Goal: Information Seeking & Learning: Understand process/instructions

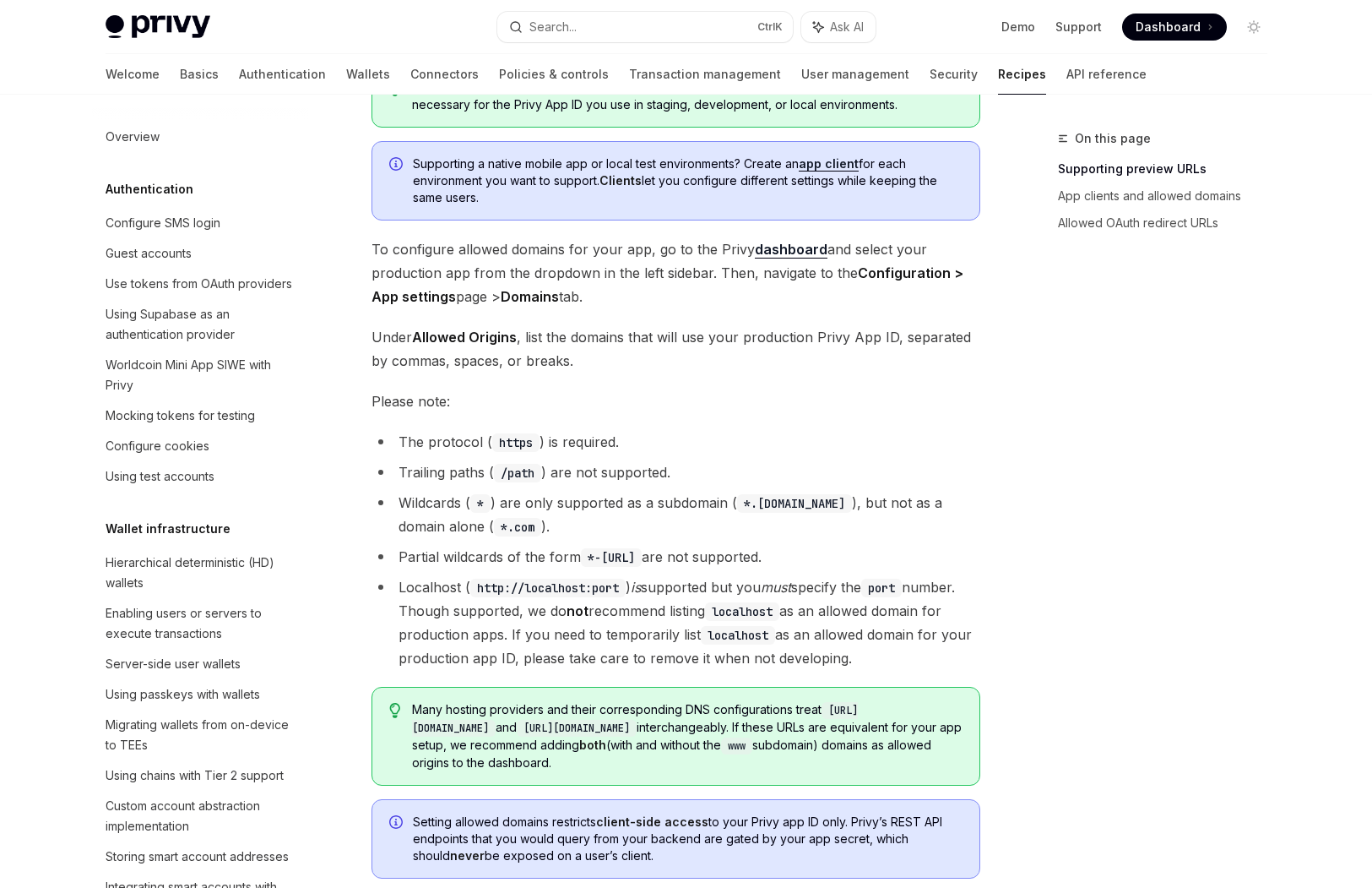
scroll to position [254, 0]
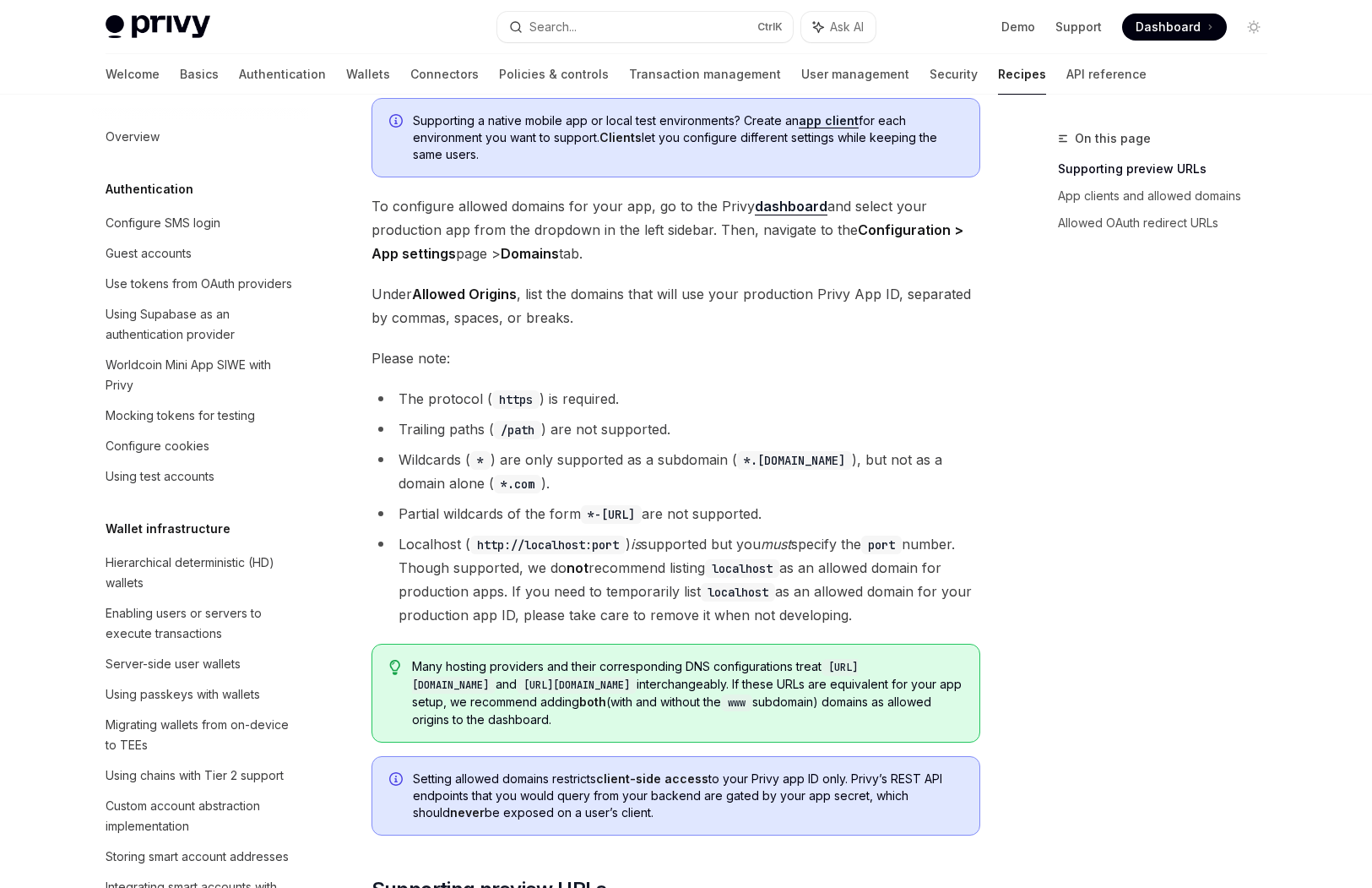
click at [729, 444] on ul "The protocol ( https ) is required. Trailing paths ( /path ) are not supported.…" at bounding box center [676, 506] width 609 height 240
click at [731, 444] on ul "The protocol ( https ) is required. Trailing paths ( /path ) are not supported.…" at bounding box center [676, 506] width 609 height 240
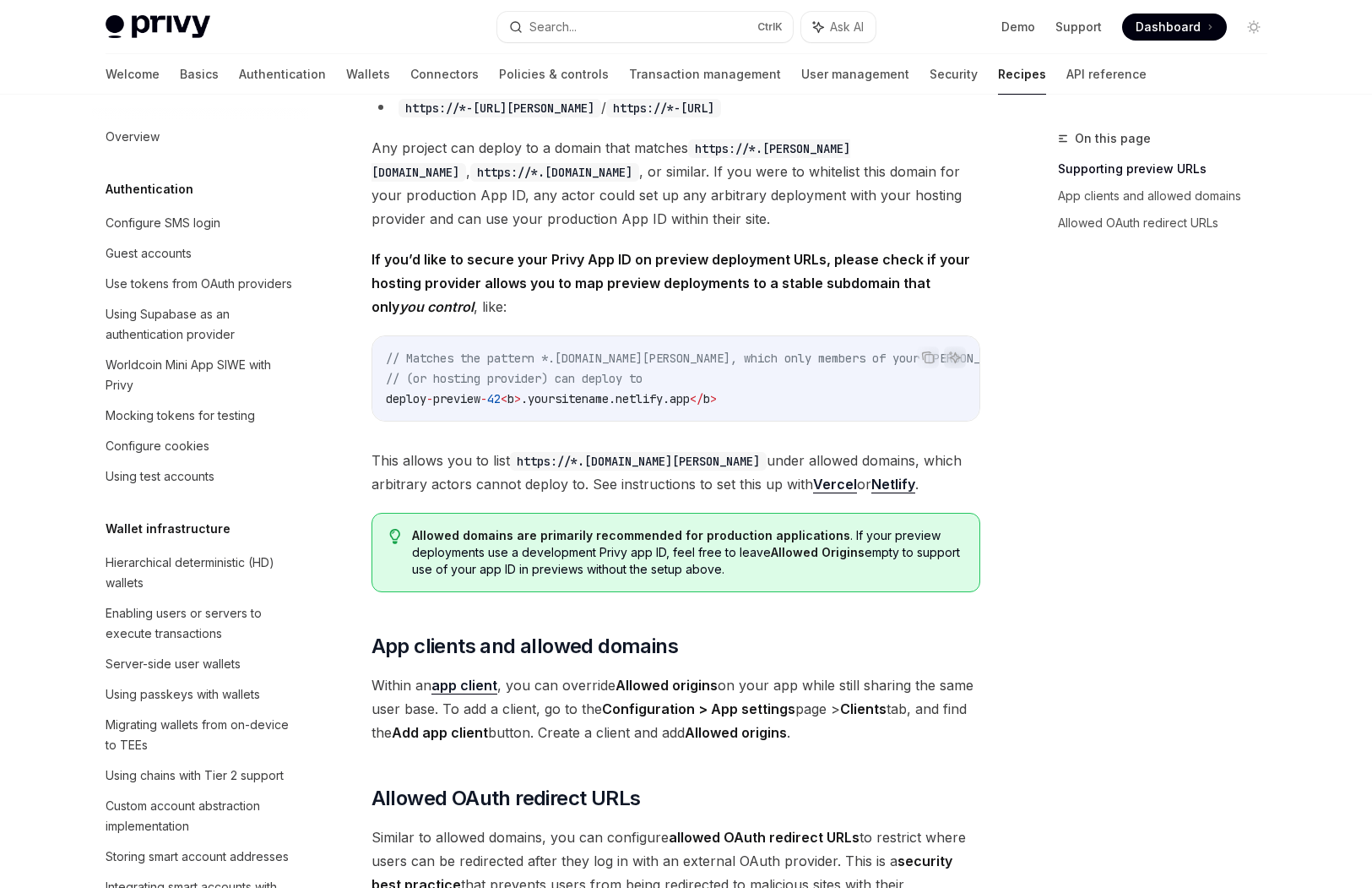
scroll to position [1331, 0]
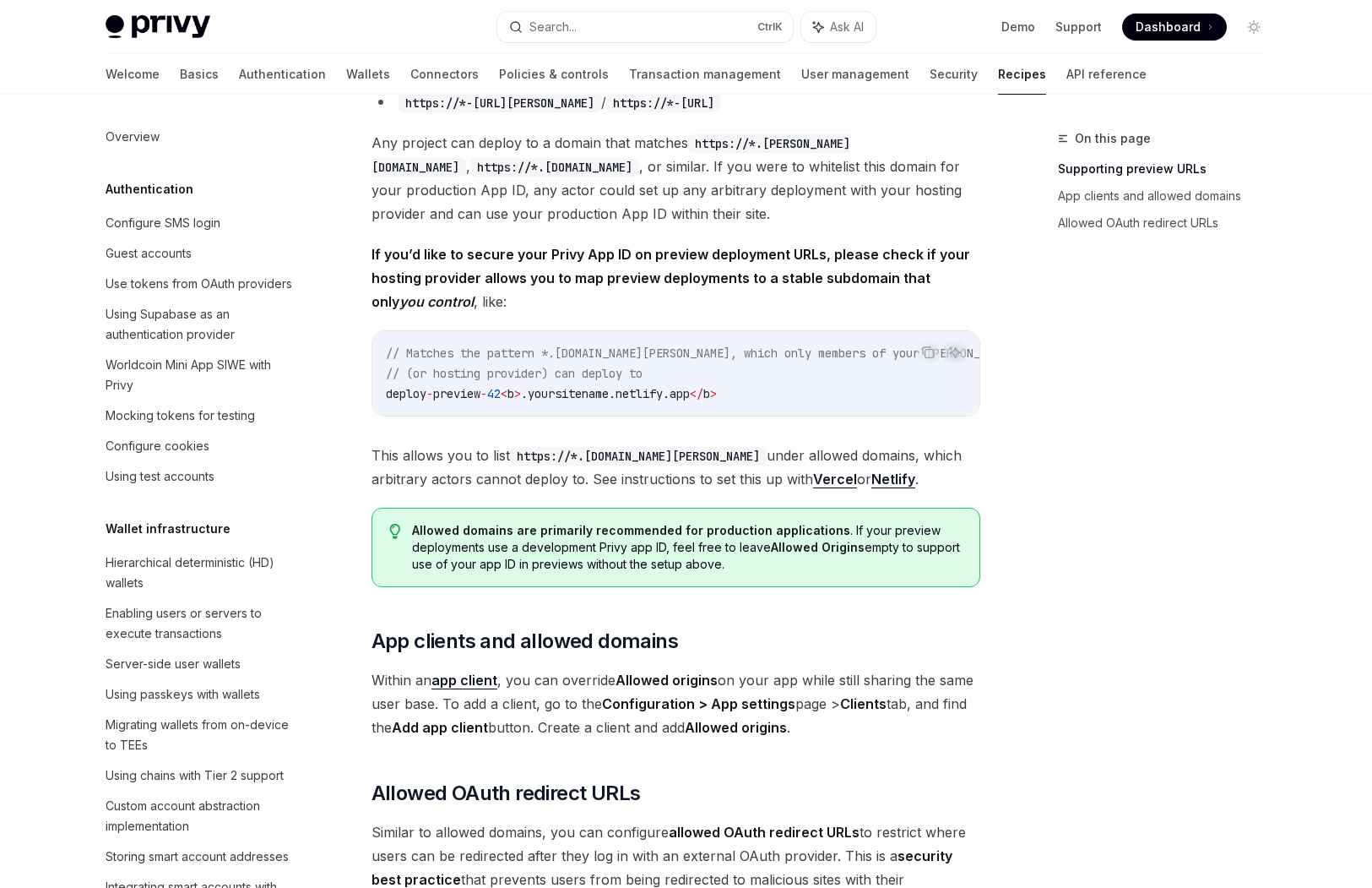
click at [571, 537] on strong "Allowed domains are primarily recommended for production applications" at bounding box center [631, 530] width 439 height 15
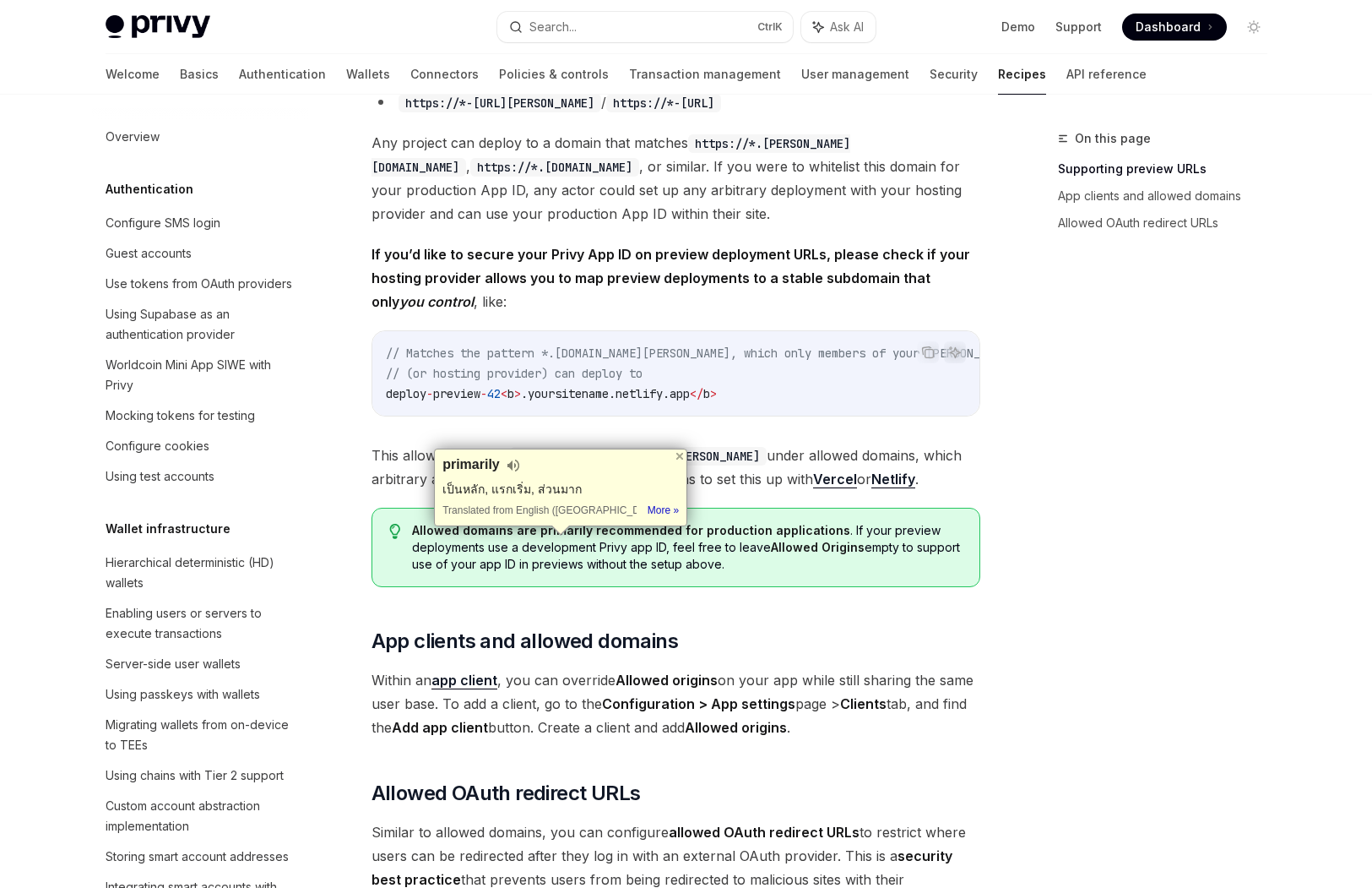
click at [611, 572] on span "Allowed domains are primarily recommended for production applications . If your…" at bounding box center [686, 548] width 550 height 51
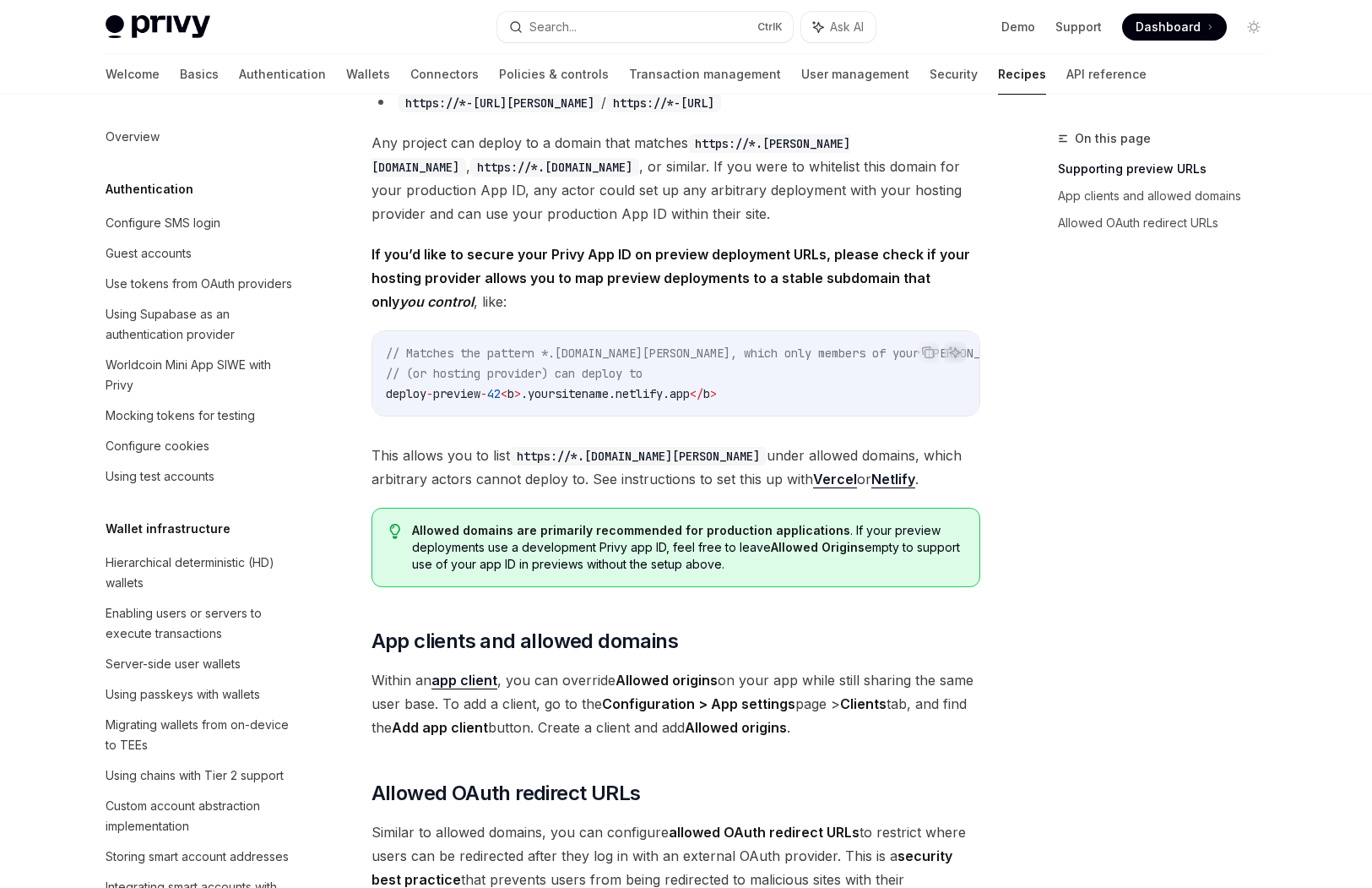
click at [882, 547] on span "Allowed domains are primarily recommended for production applications . If your…" at bounding box center [686, 548] width 550 height 51
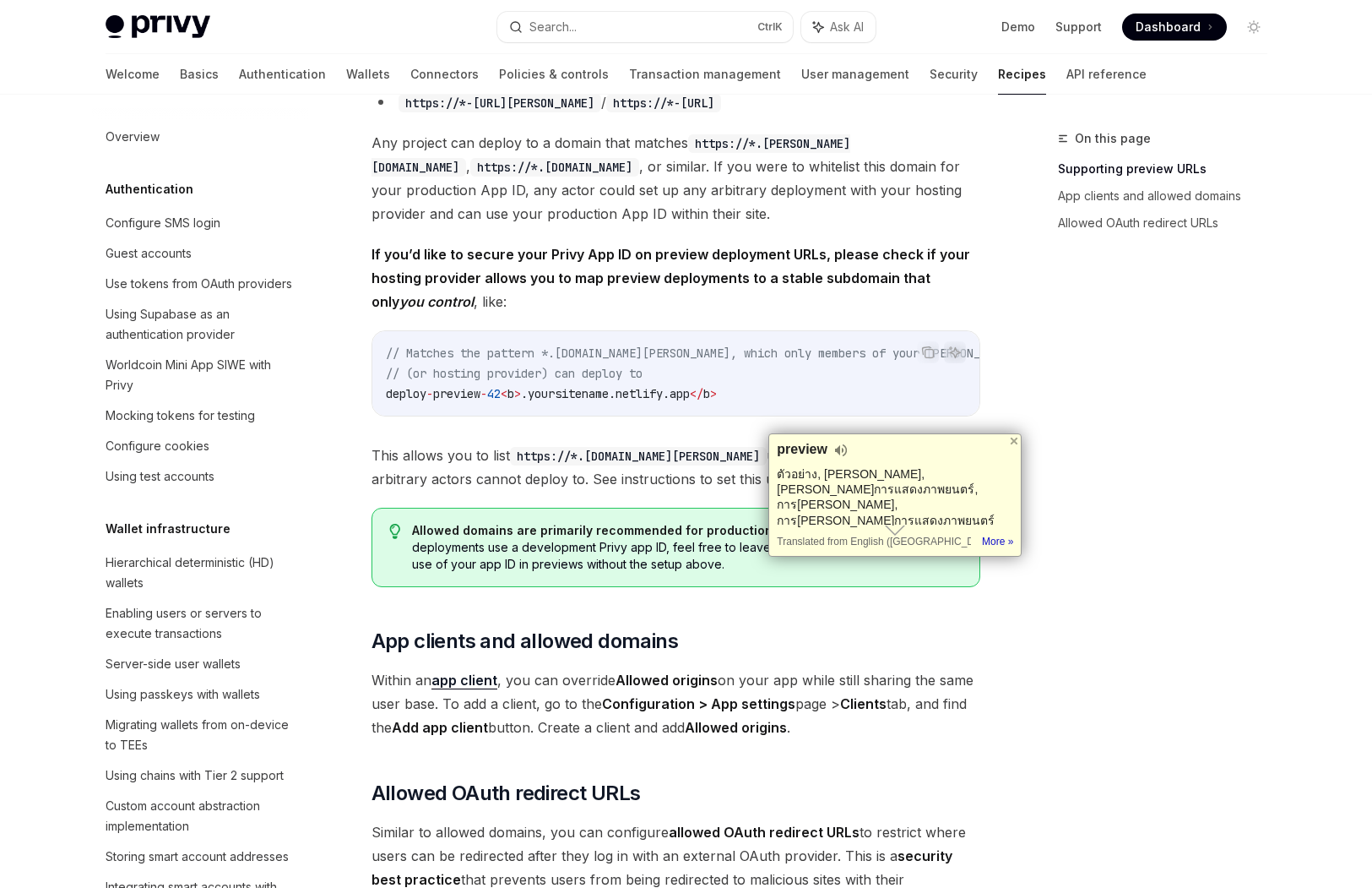
click at [655, 572] on span "Allowed domains are primarily recommended for production applications . If your…" at bounding box center [686, 548] width 550 height 51
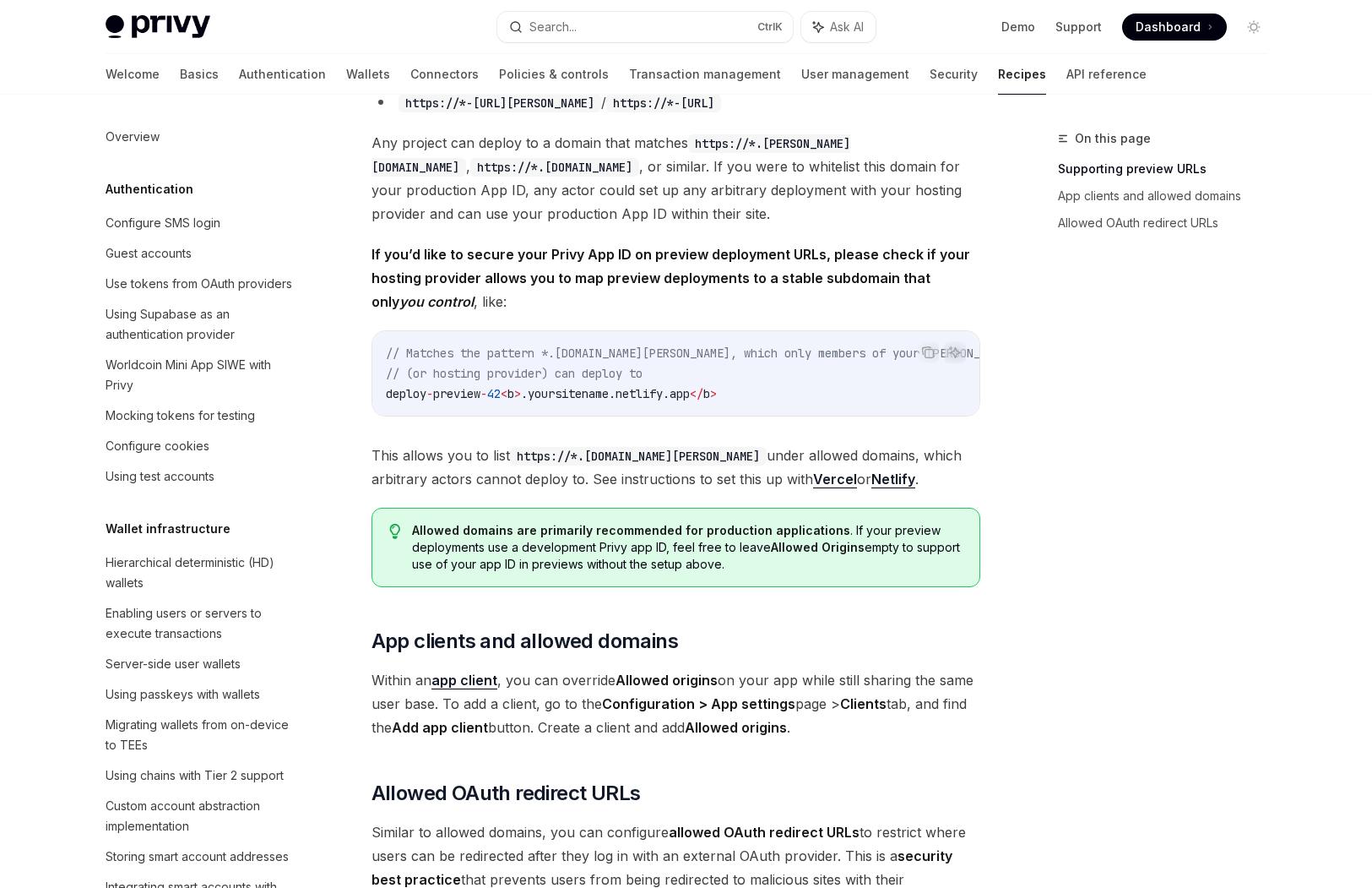
click at [623, 572] on span "Allowed domains are primarily recommended for production applications . If your…" at bounding box center [686, 548] width 550 height 51
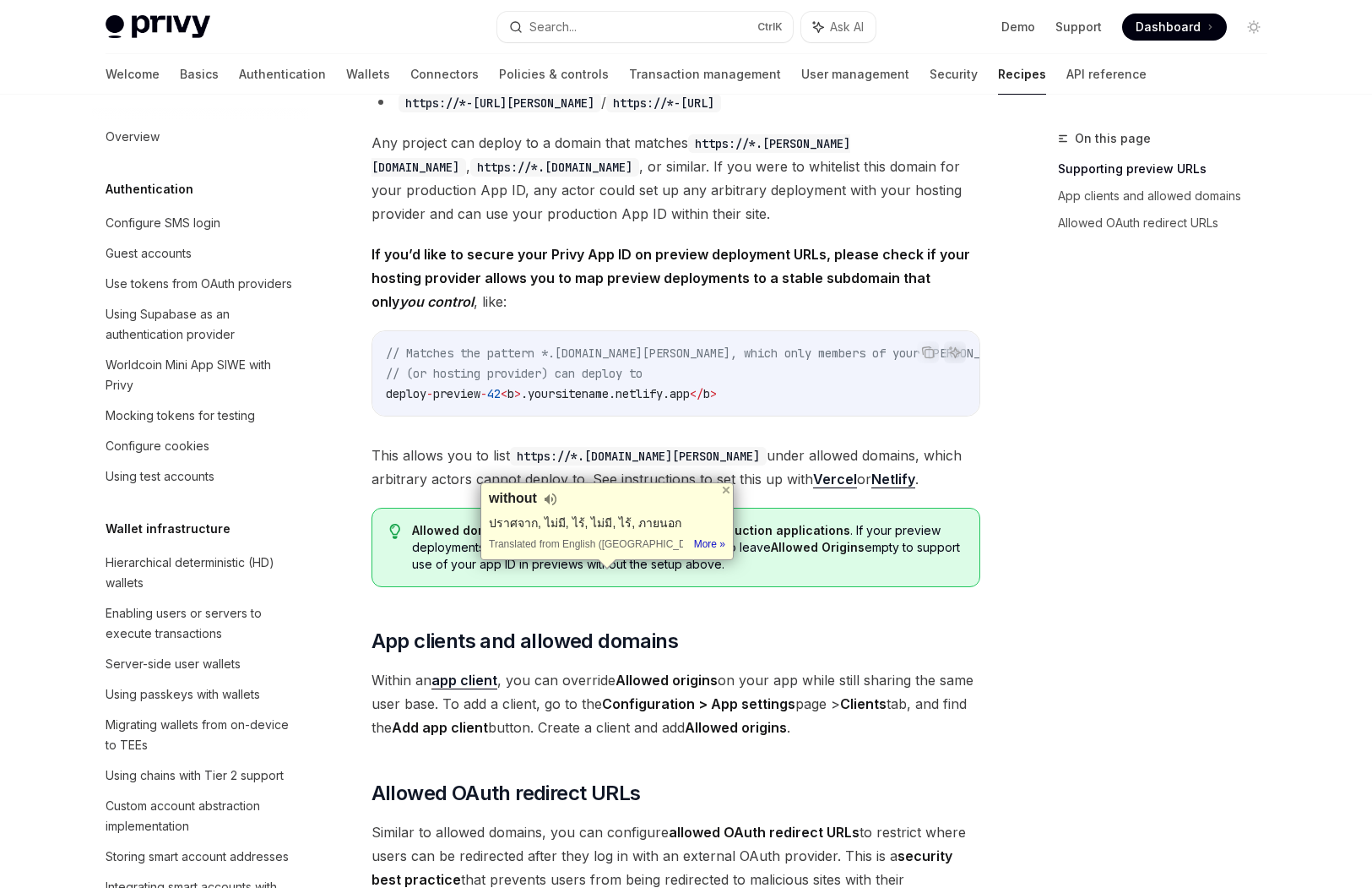
click at [825, 587] on div "Allowed domains are primarily recommended for production applications . If your…" at bounding box center [676, 547] width 609 height 80
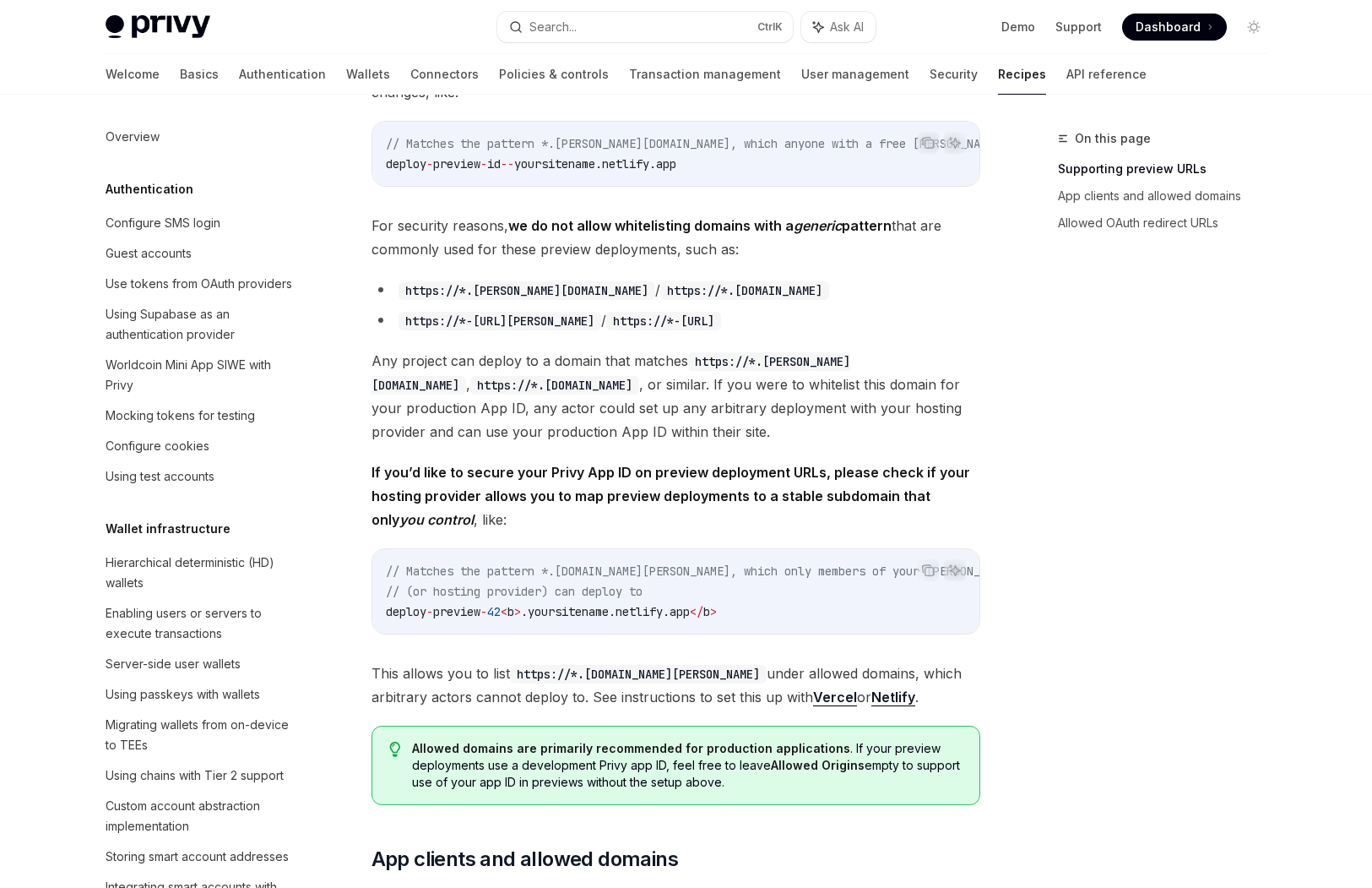
scroll to position [909, 0]
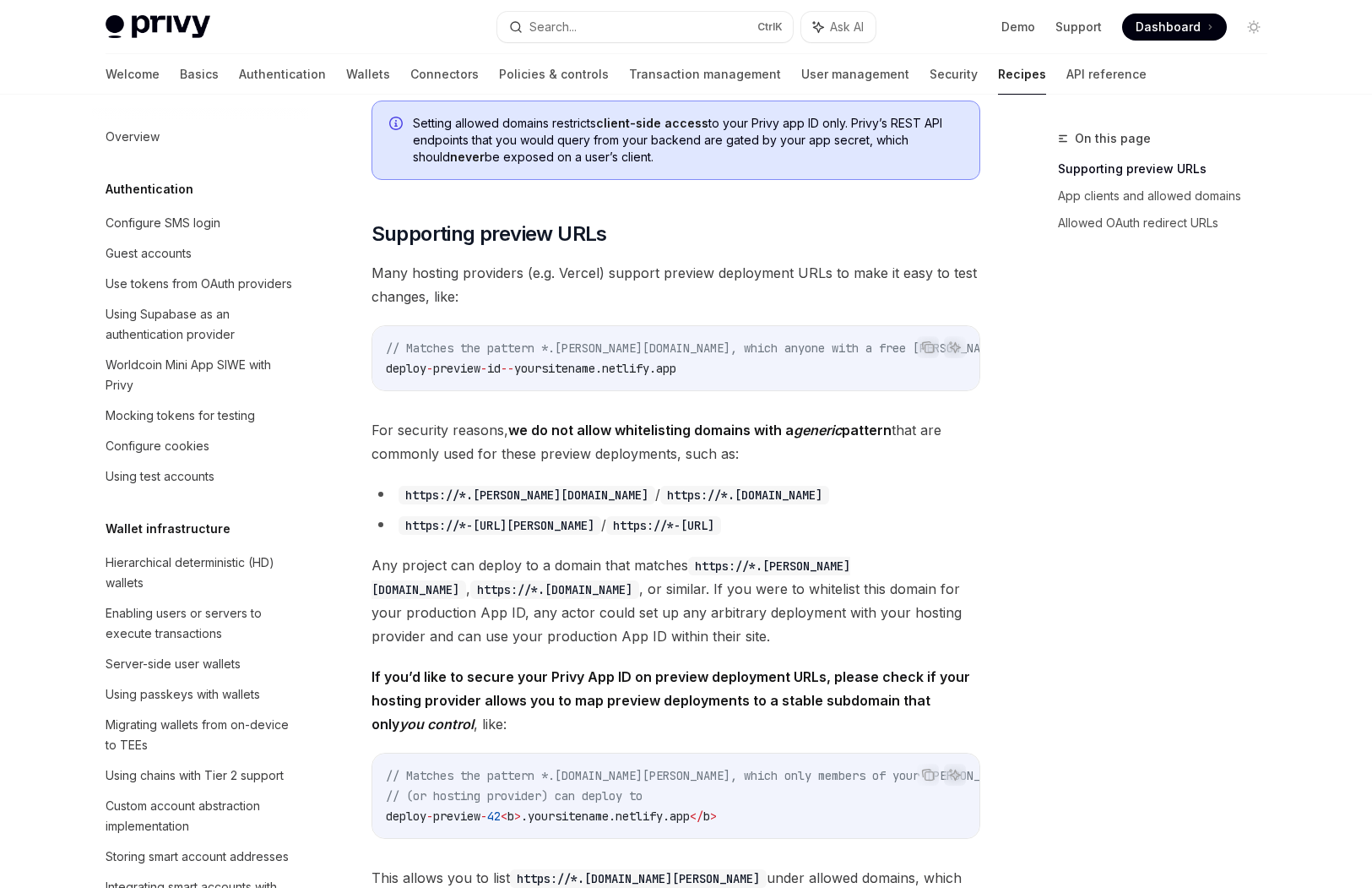
click at [806, 439] on em "generic" at bounding box center [817, 430] width 48 height 17
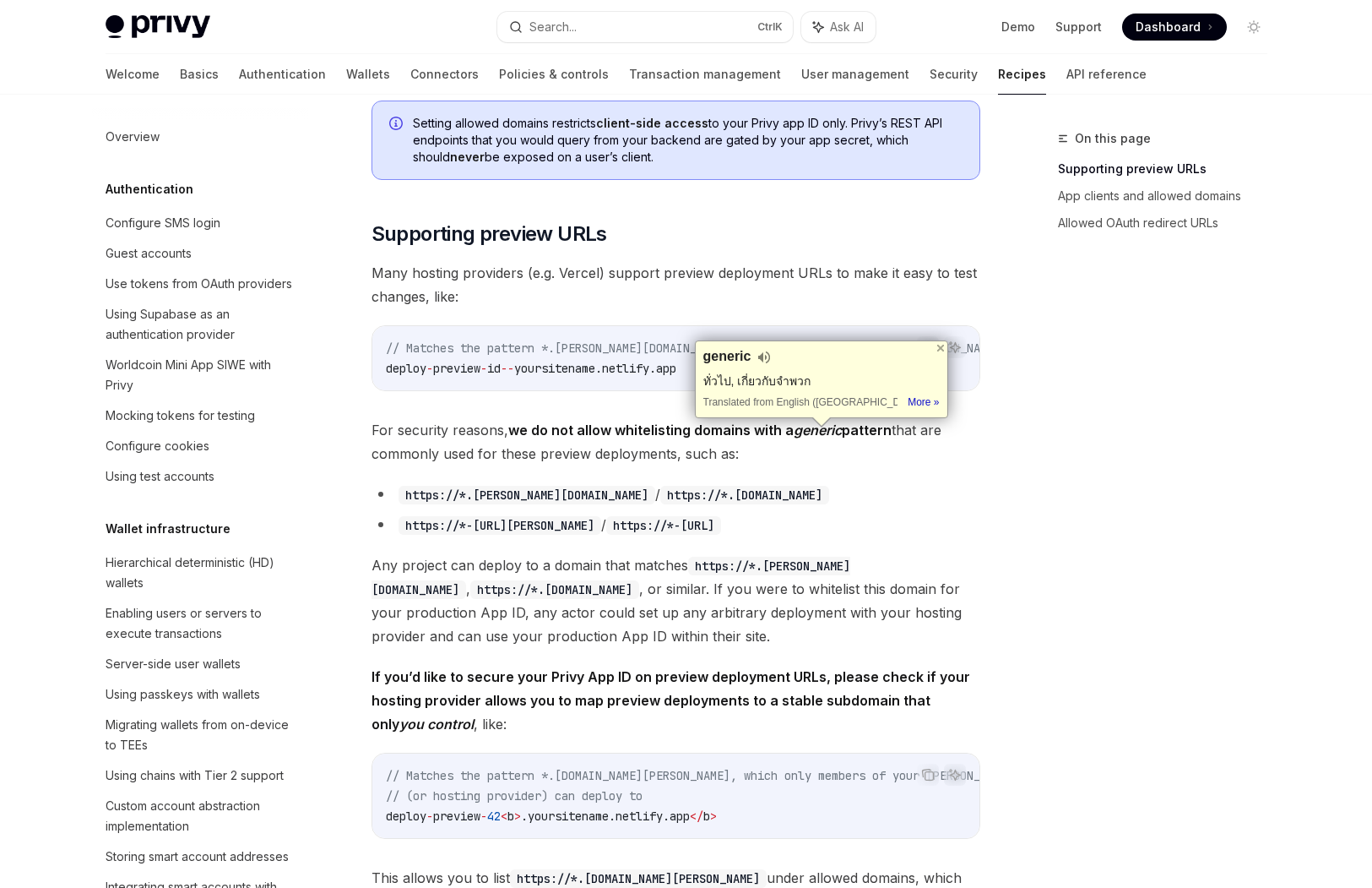
click at [828, 500] on li "https://*.[PERSON_NAME][DOMAIN_NAME] / https://*.[DOMAIN_NAME]" at bounding box center [676, 494] width 609 height 24
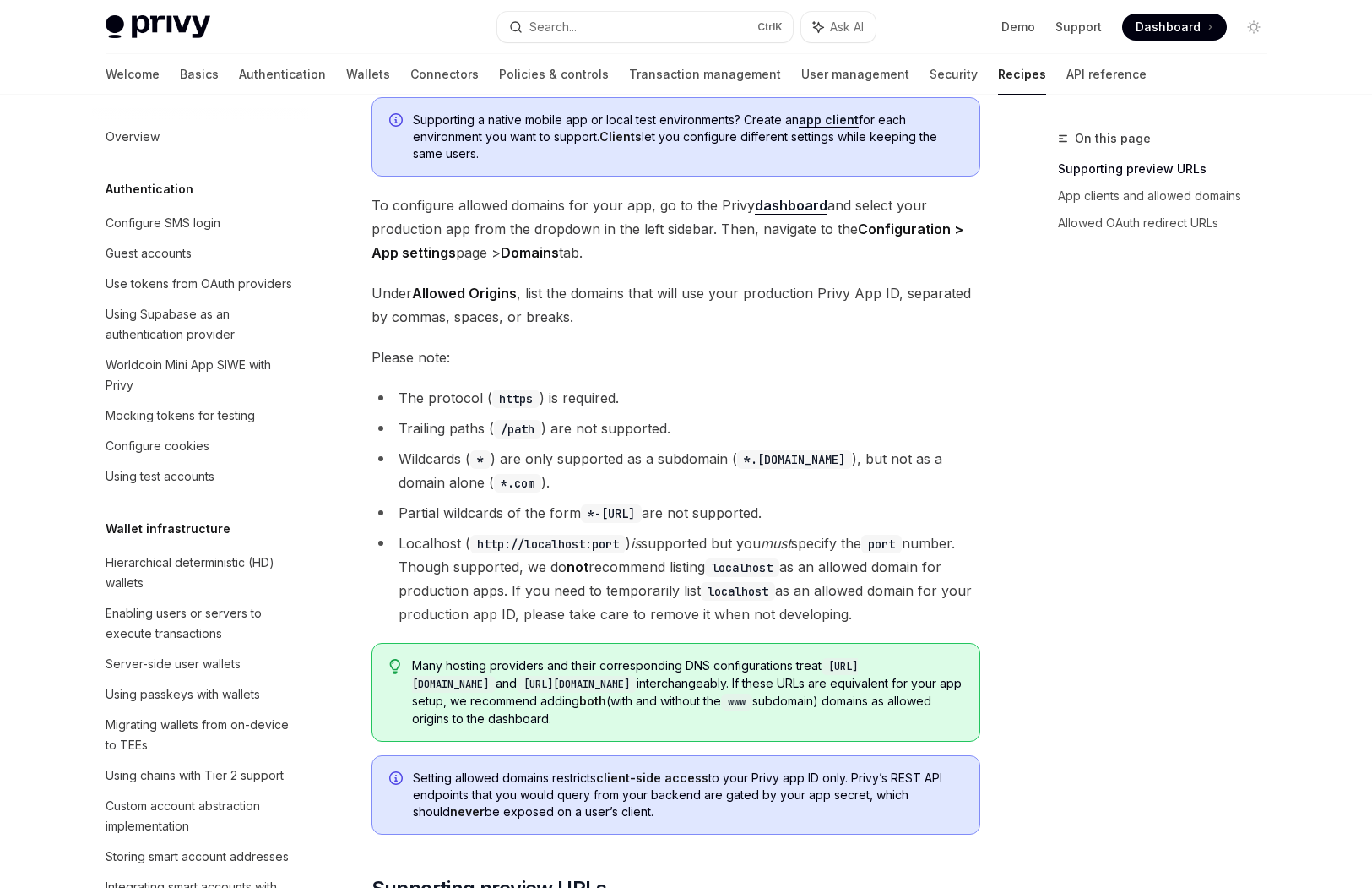
scroll to position [233, 0]
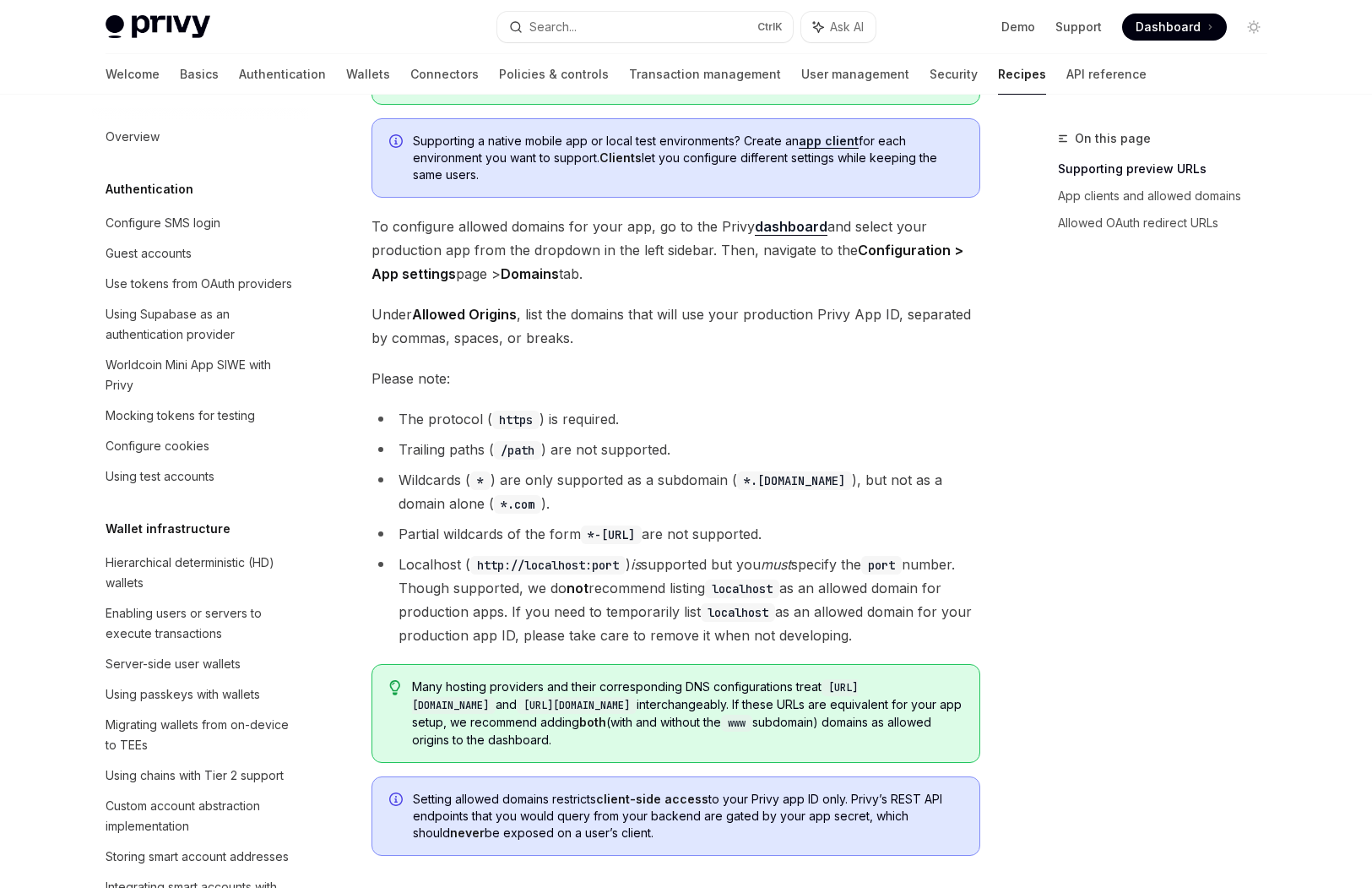
click at [705, 555] on li "Localhost ( http://localhost:port ) is supported but you must specify the port …" at bounding box center [676, 600] width 609 height 94
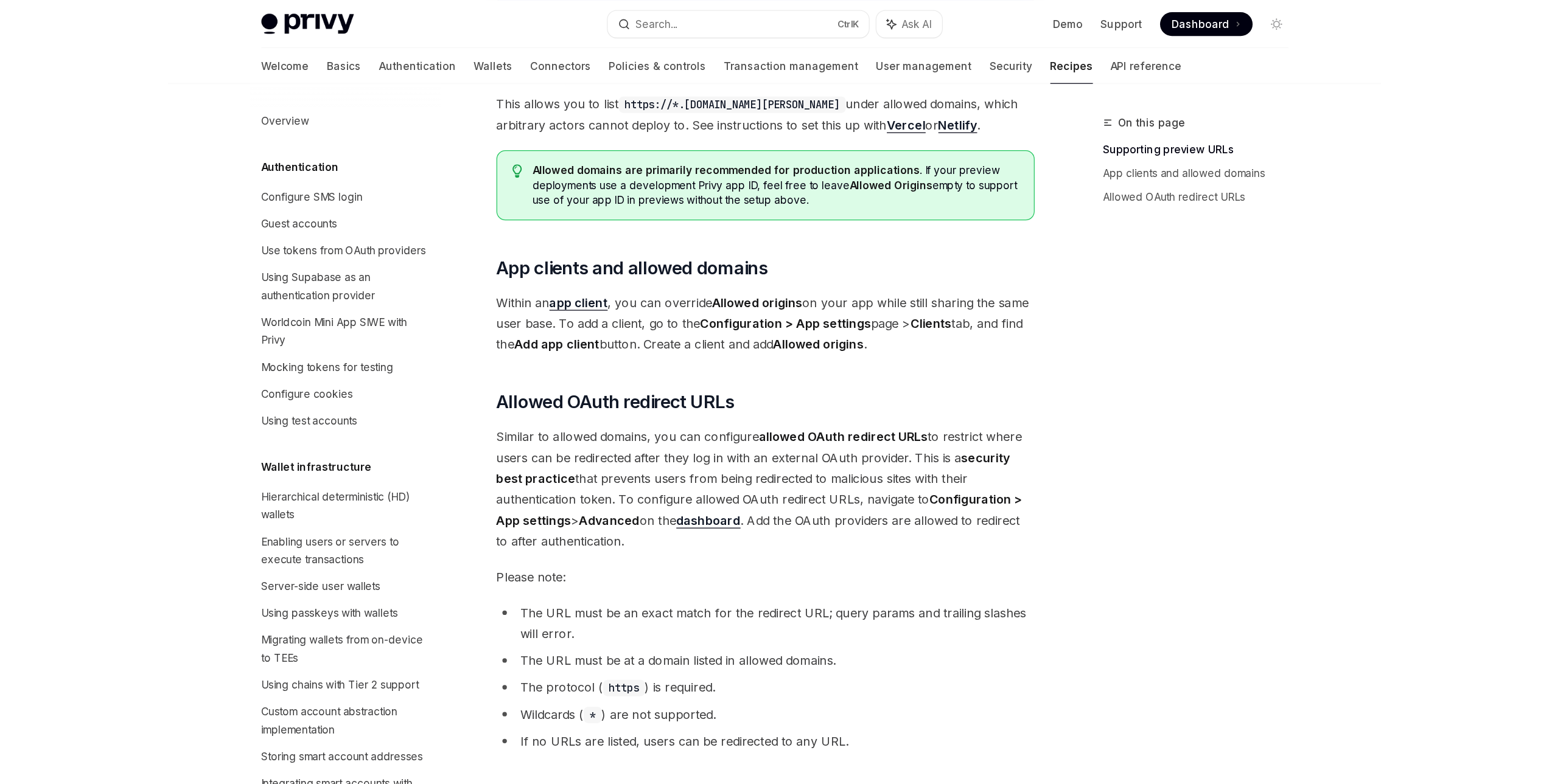
scroll to position [1178, 0]
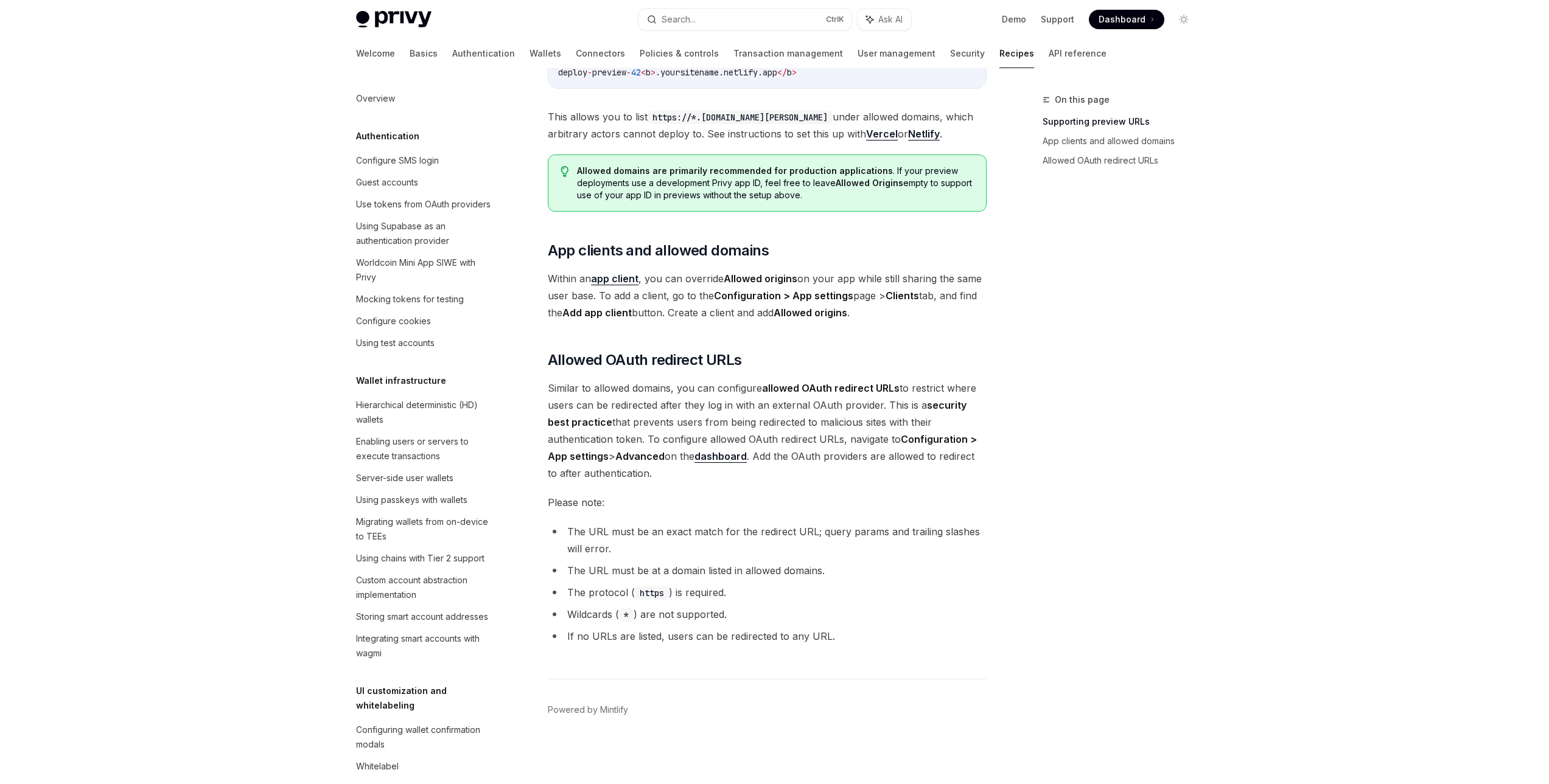
click at [903, 300] on strong "Clients" at bounding box center [901, 295] width 33 height 12
click at [614, 278] on link "app client" at bounding box center [614, 279] width 47 height 13
type textarea "*"
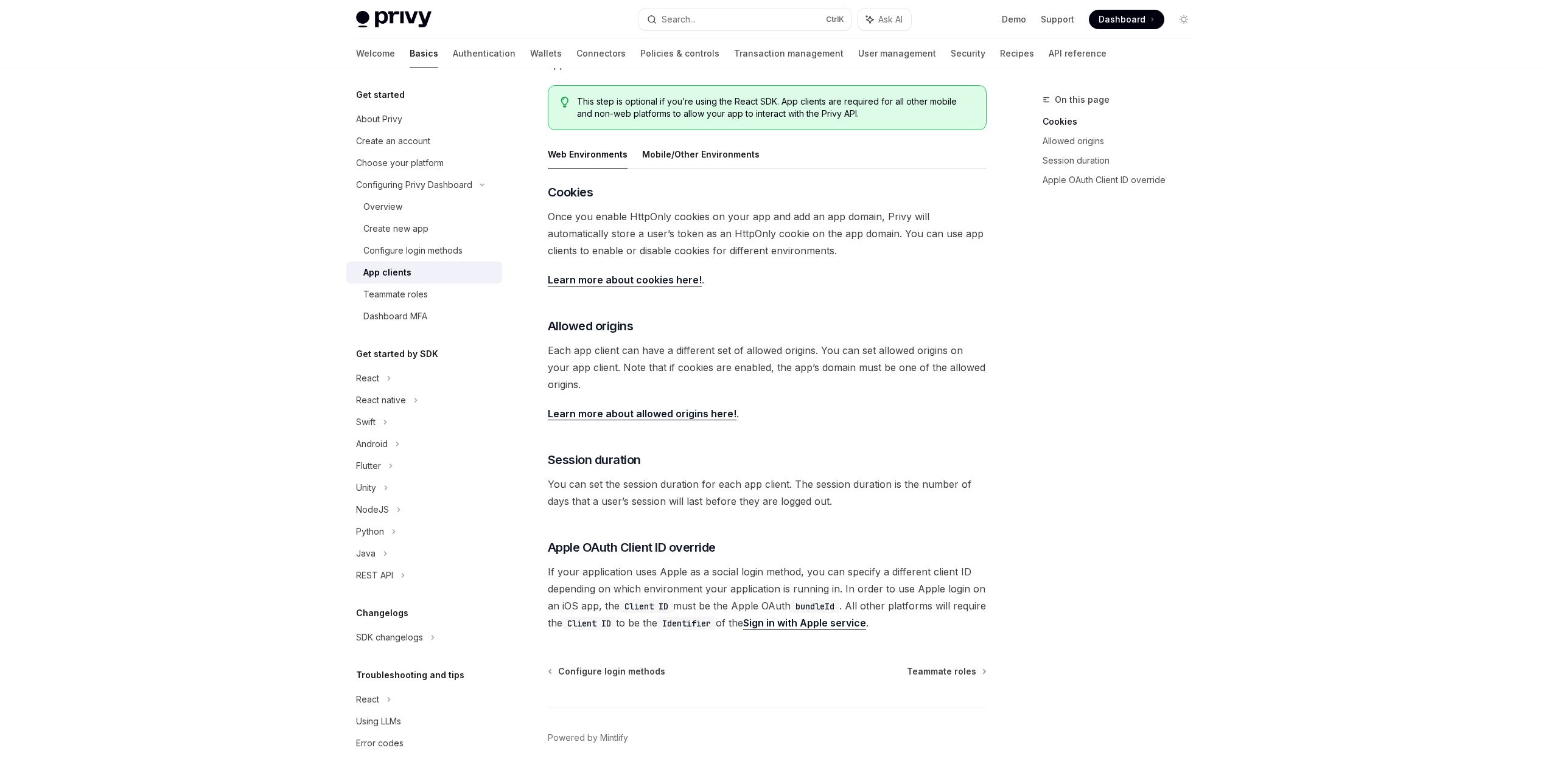
scroll to position [188, 0]
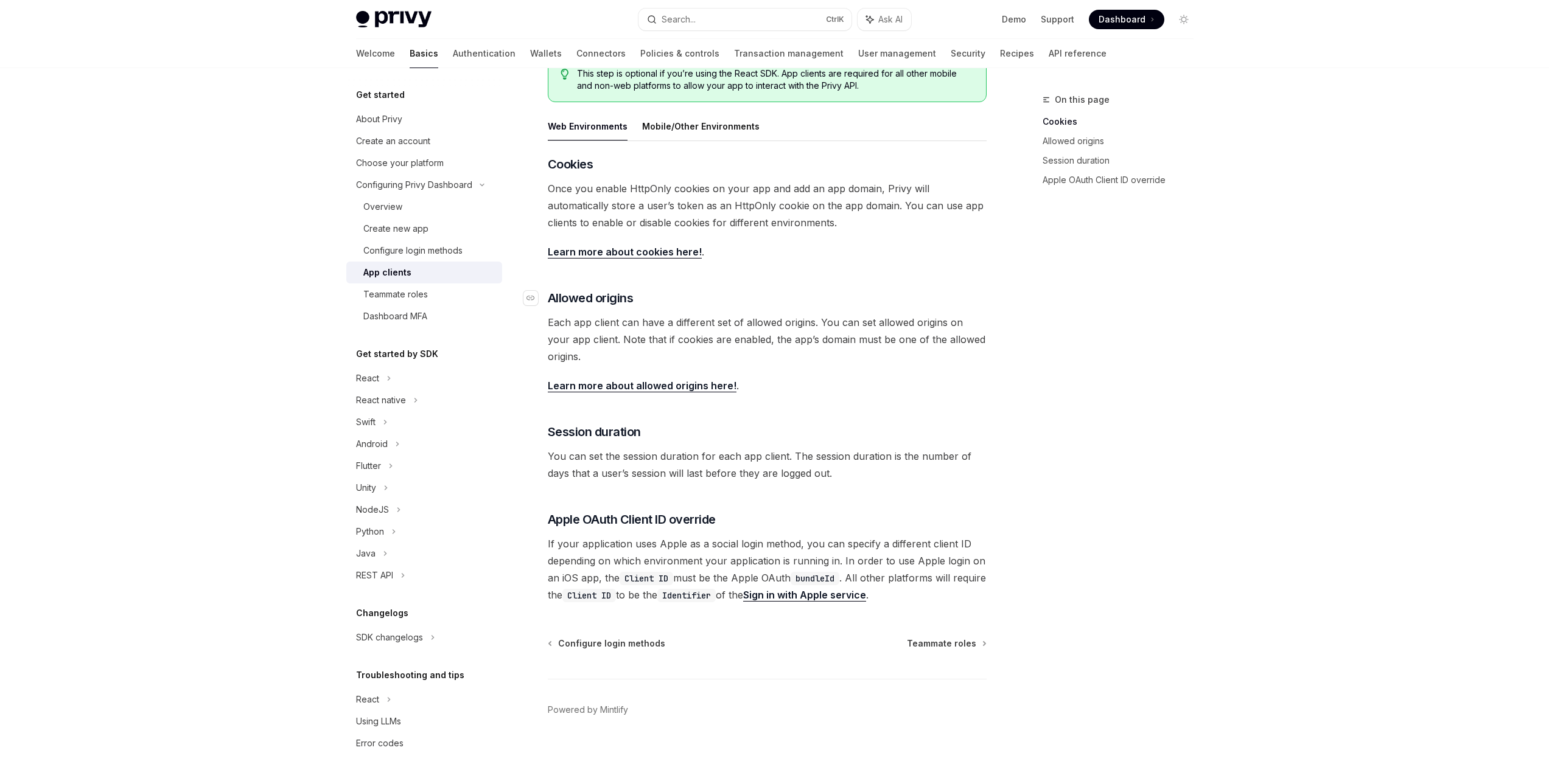
click at [732, 304] on h3 "​ Allowed origins" at bounding box center [767, 298] width 439 height 17
